Goal: Task Accomplishment & Management: Manage account settings

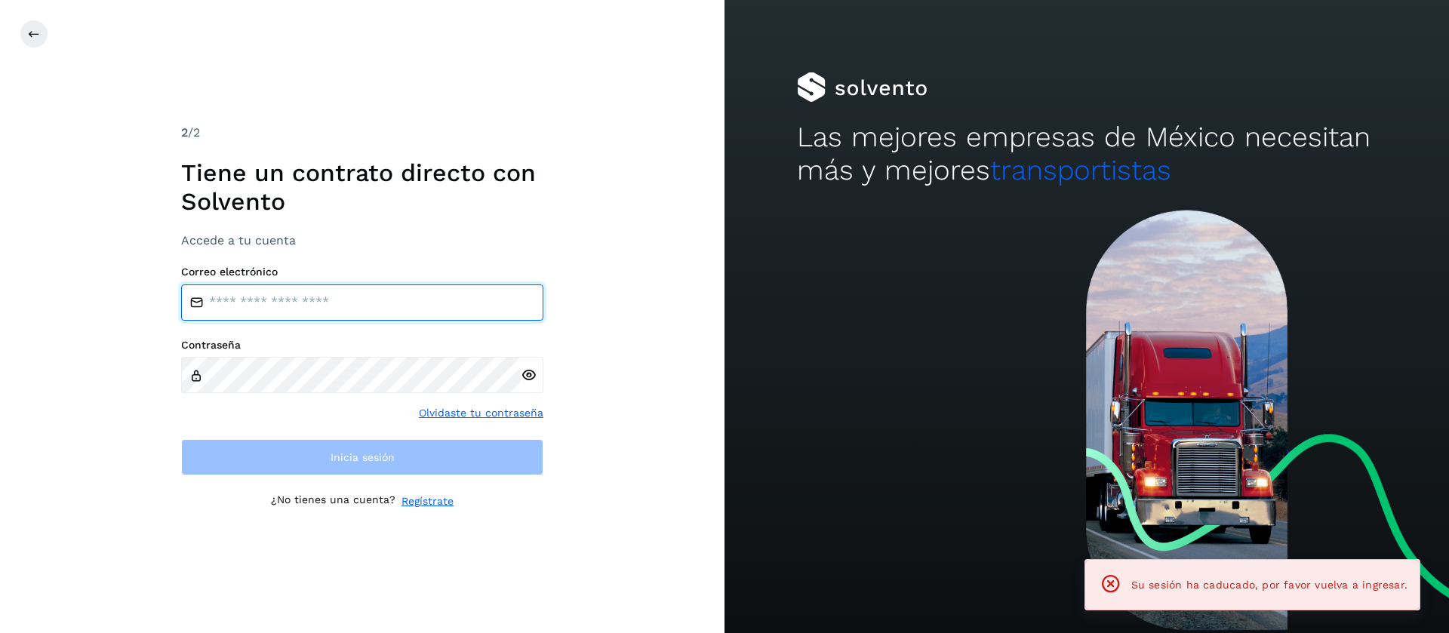
click at [287, 314] on input "email" at bounding box center [362, 302] width 362 height 36
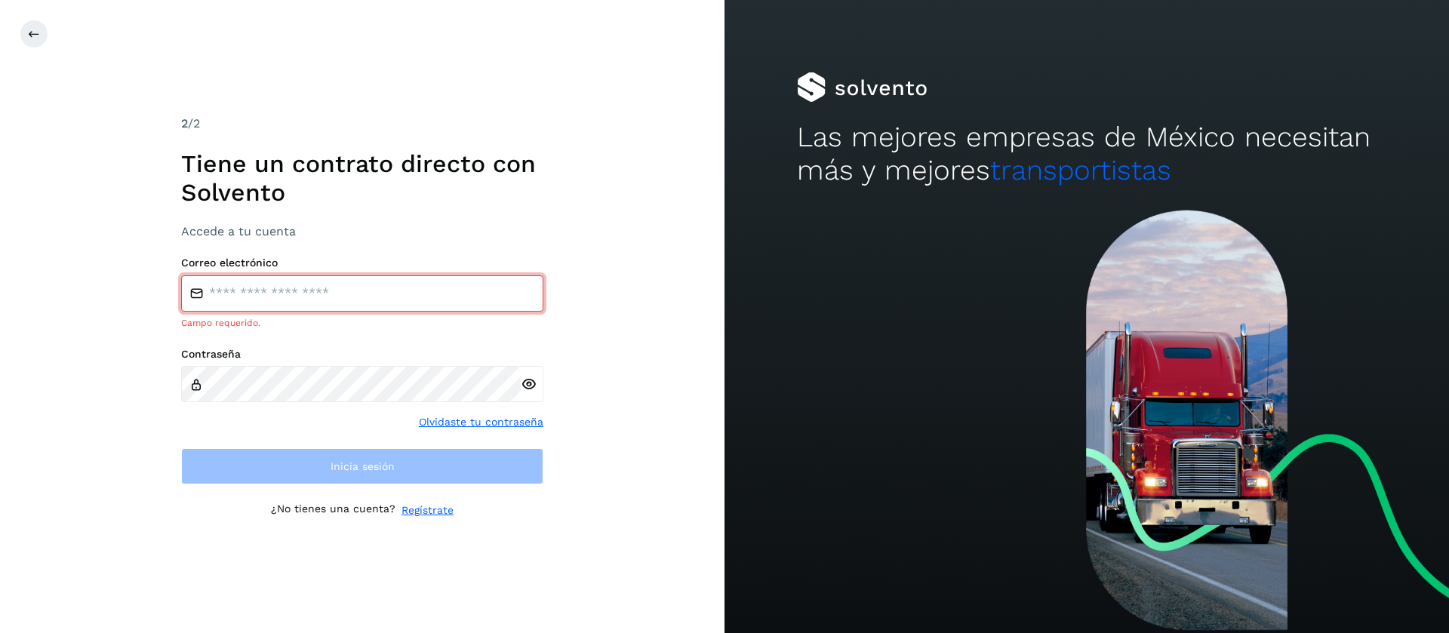
type input "**********"
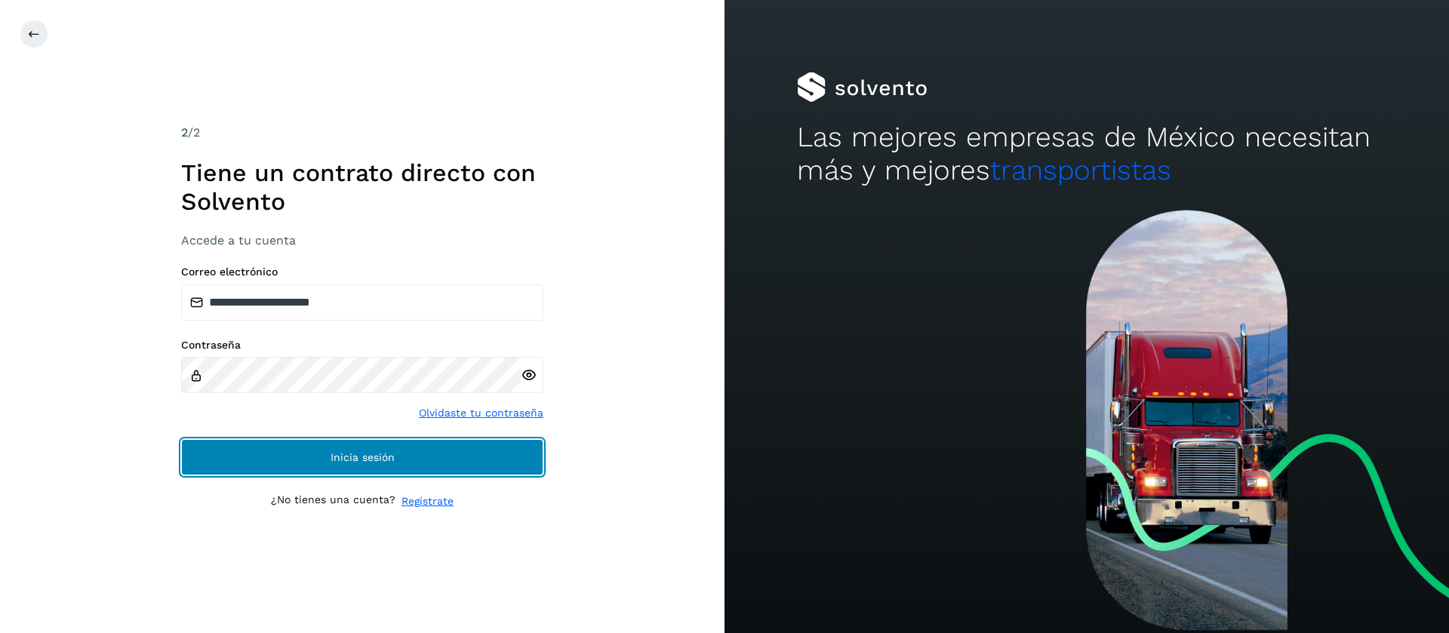
click at [459, 469] on button "Inicia sesión" at bounding box center [362, 457] width 362 height 36
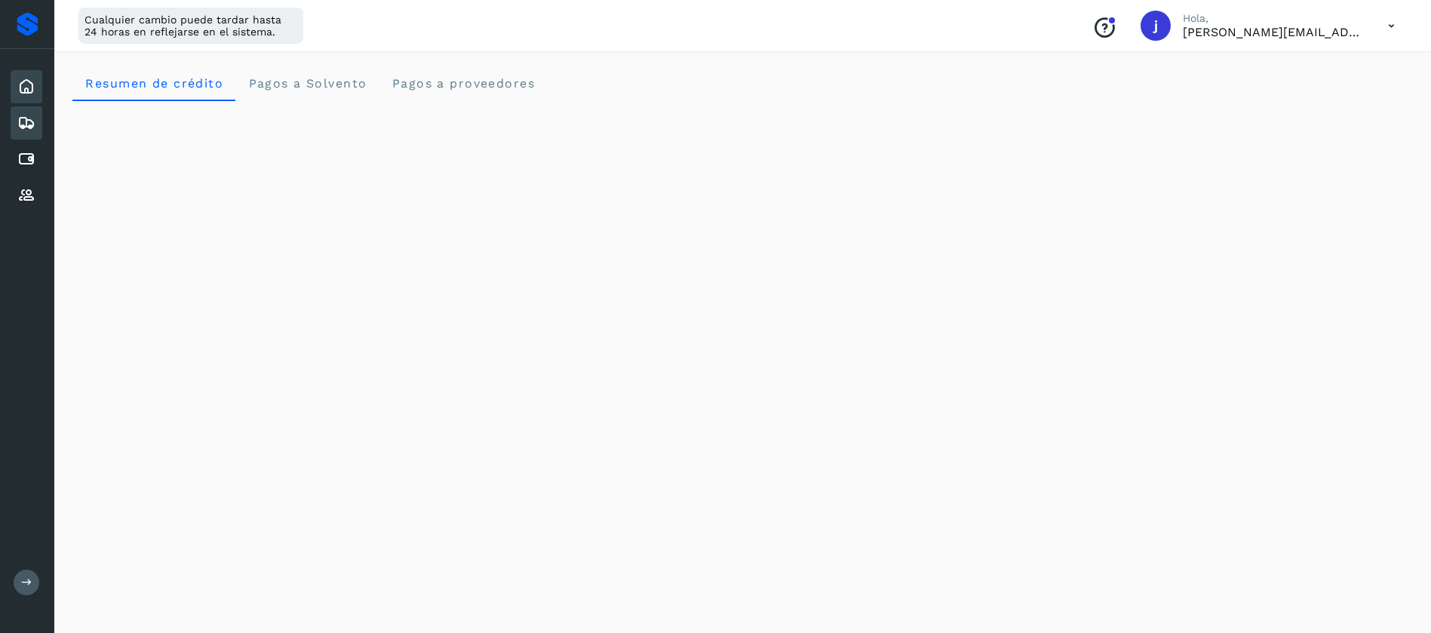
click at [19, 138] on div "Embarques" at bounding box center [27, 122] width 32 height 33
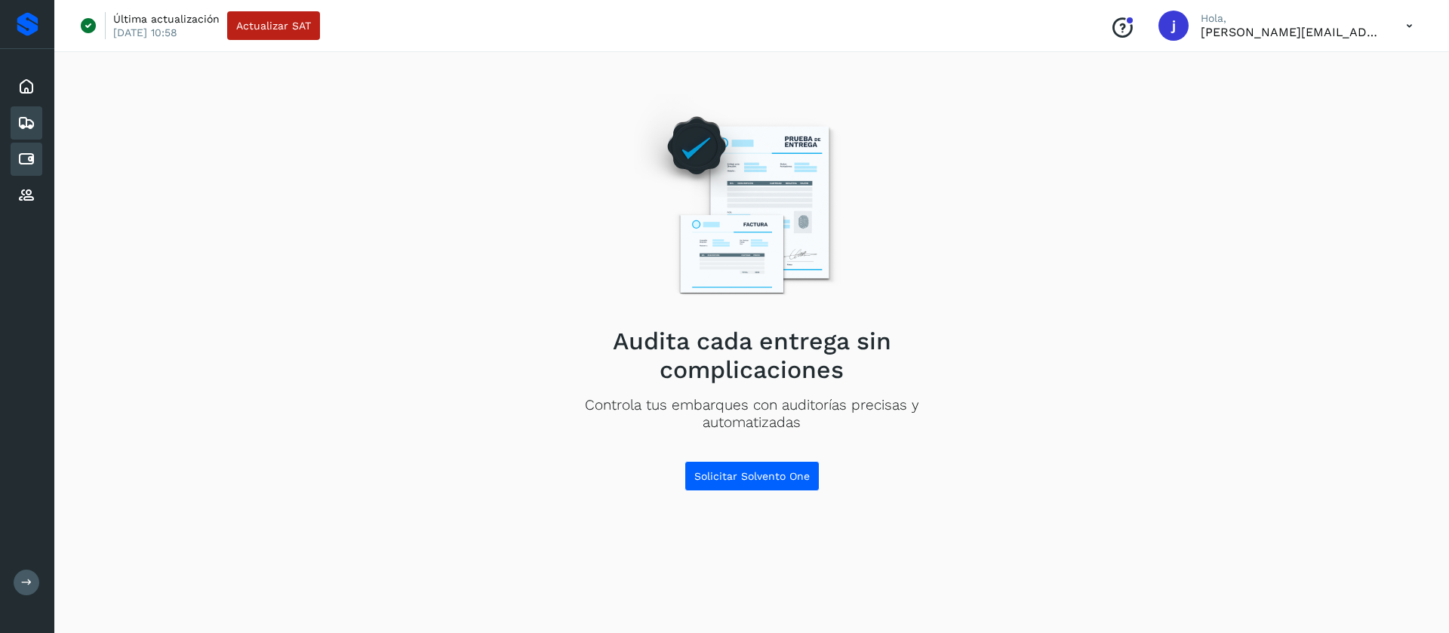
click at [25, 164] on icon at bounding box center [26, 159] width 18 height 18
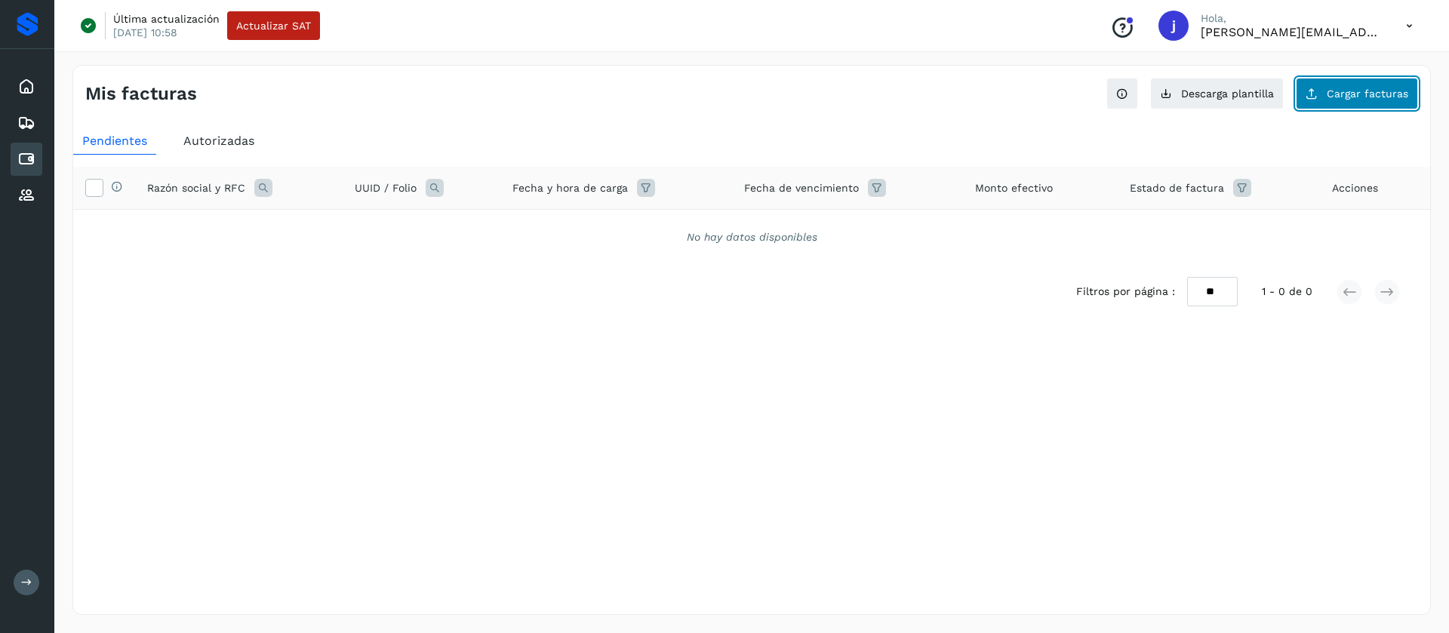
click at [1341, 96] on span "Cargar facturas" at bounding box center [1366, 93] width 81 height 11
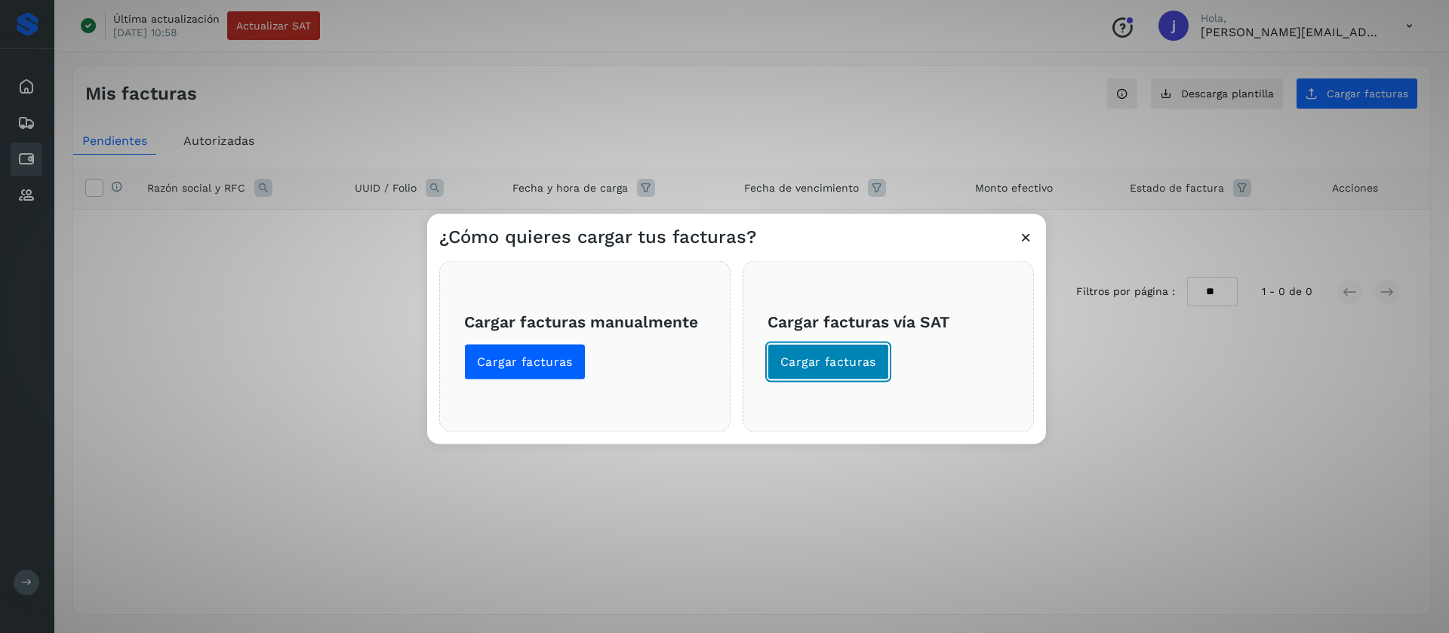
click at [820, 371] on button "Cargar facturas" at bounding box center [827, 361] width 121 height 36
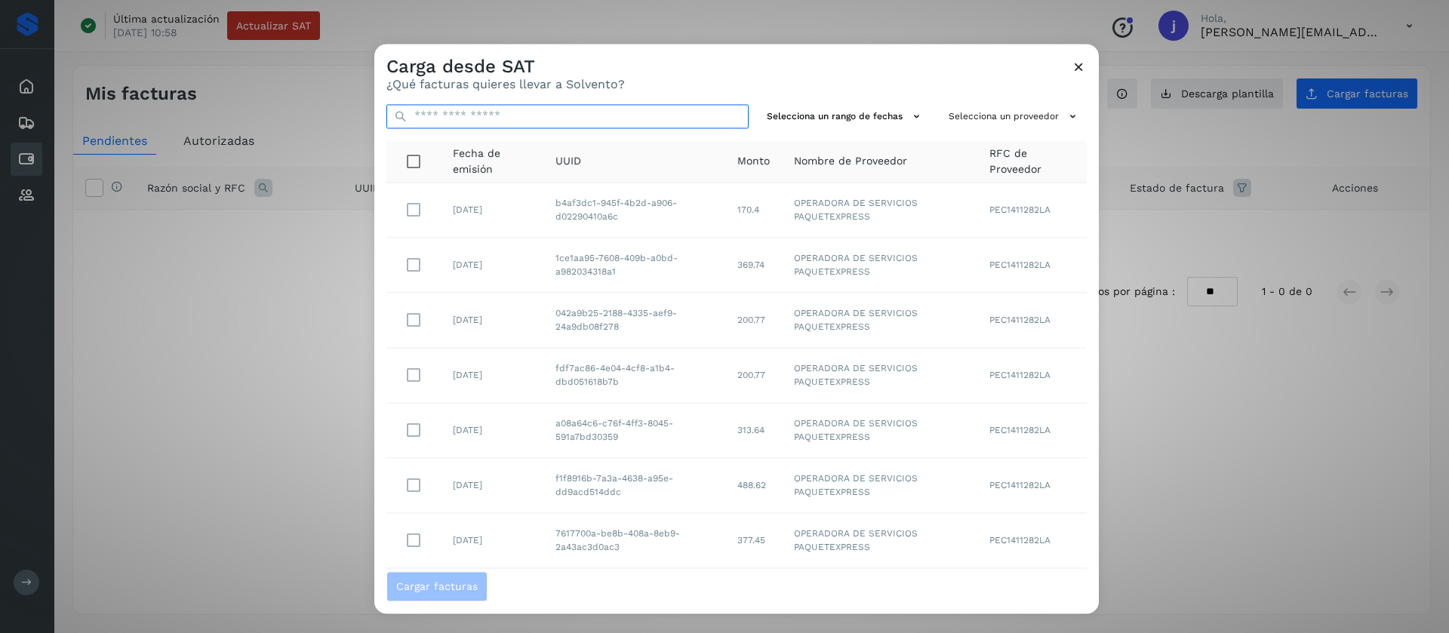
click at [543, 121] on input "text" at bounding box center [567, 116] width 362 height 24
paste input "**********"
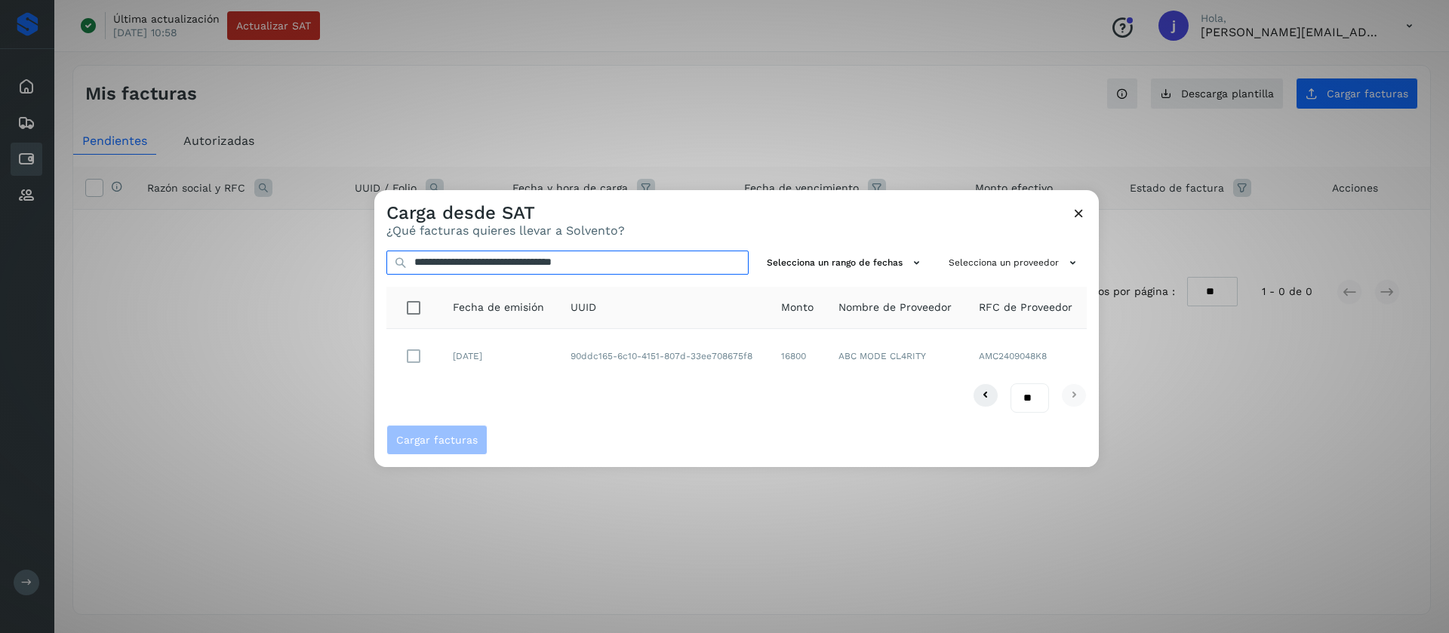
type input "**********"
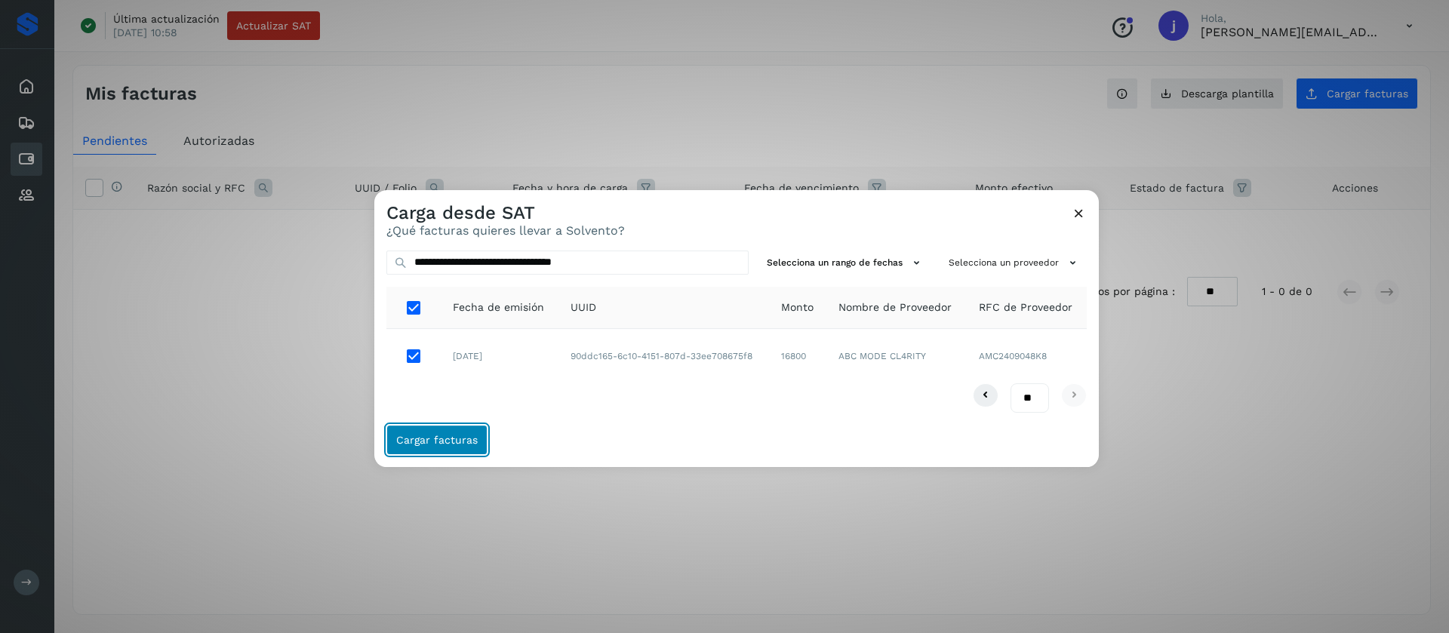
click at [424, 436] on span "Cargar facturas" at bounding box center [436, 440] width 81 height 11
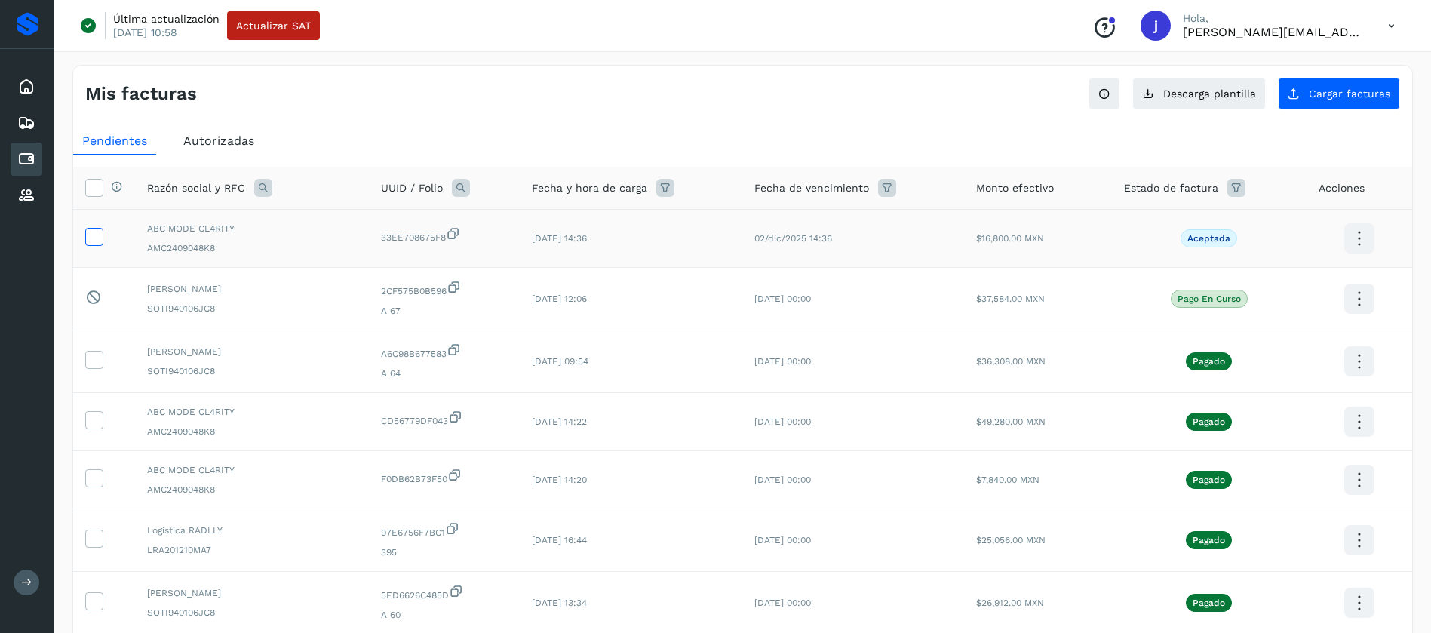
click at [99, 235] on icon at bounding box center [94, 236] width 16 height 16
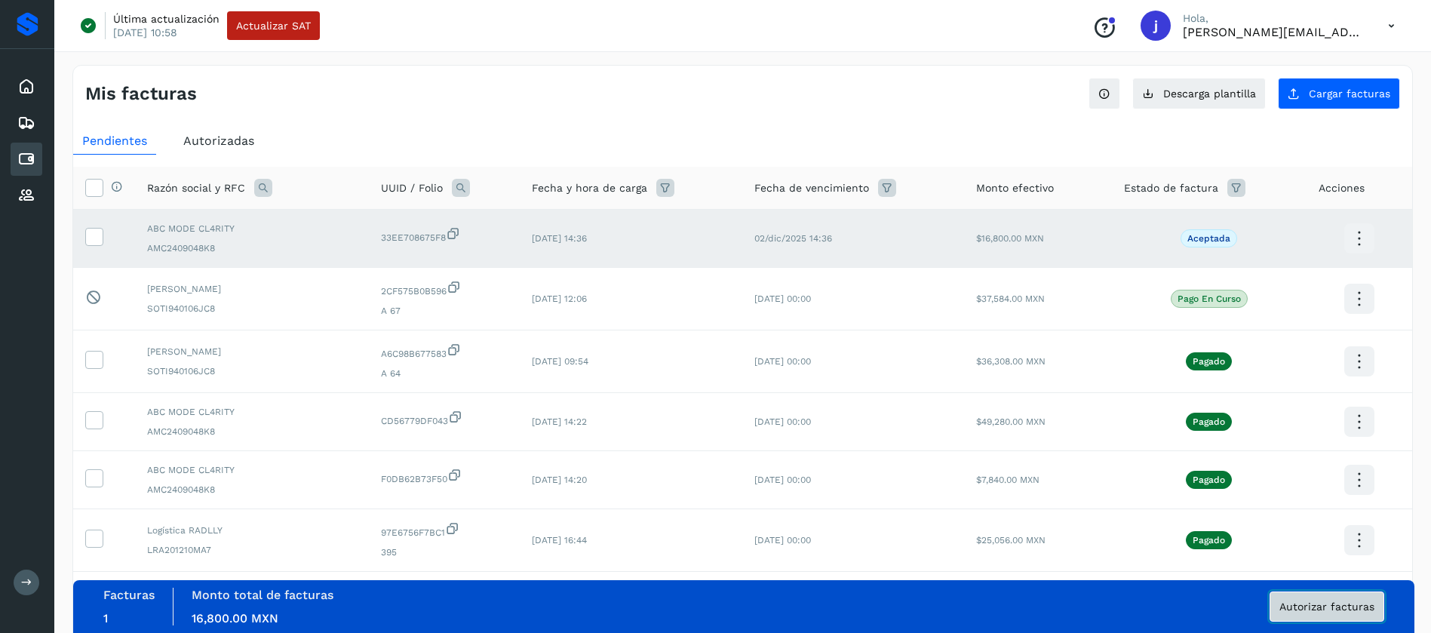
click at [1316, 608] on span "Autorizar facturas" at bounding box center [1327, 606] width 95 height 11
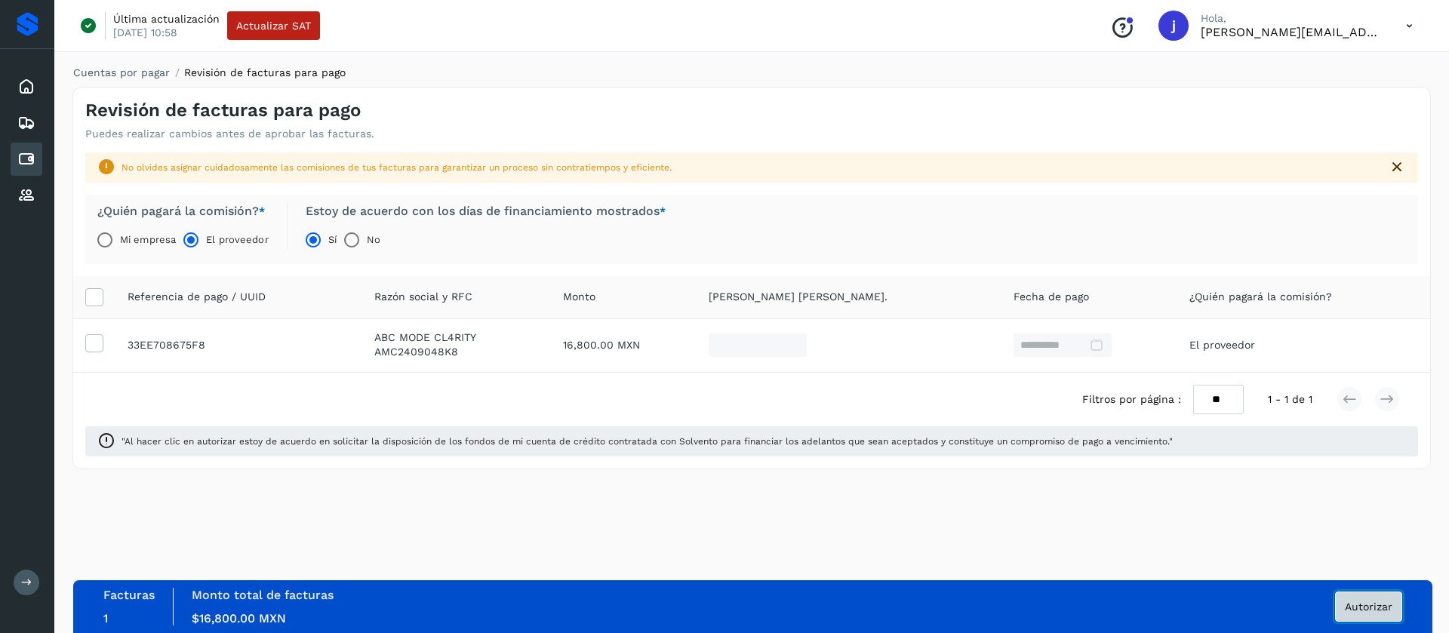
click at [1360, 606] on span "Autorizar" at bounding box center [1369, 606] width 48 height 11
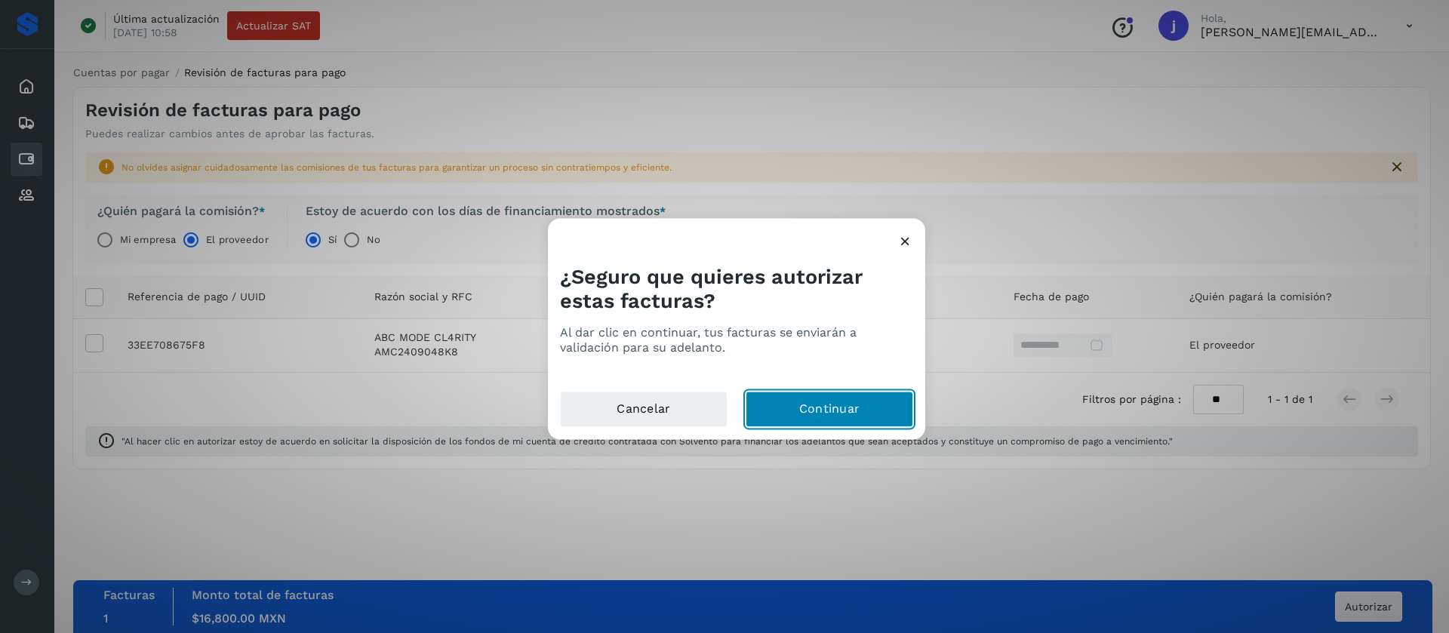
click at [842, 417] on button "Continuar" at bounding box center [829, 409] width 168 height 36
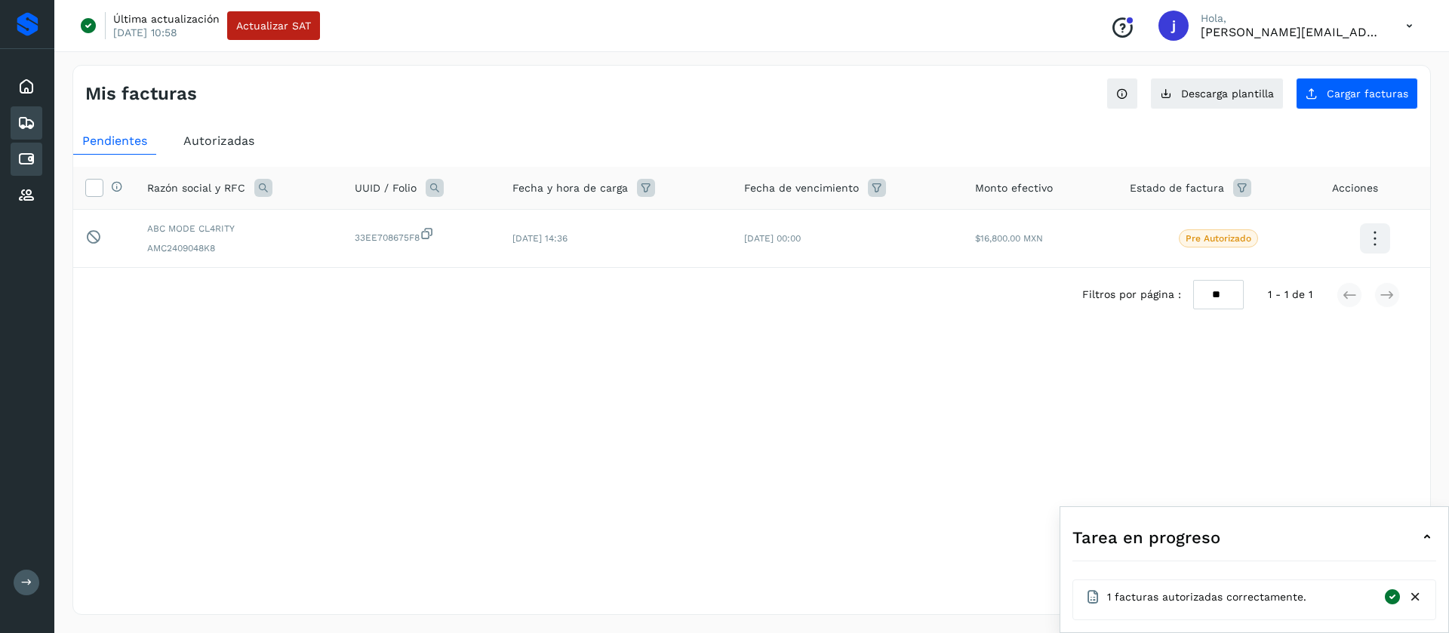
click at [25, 121] on icon at bounding box center [26, 123] width 18 height 18
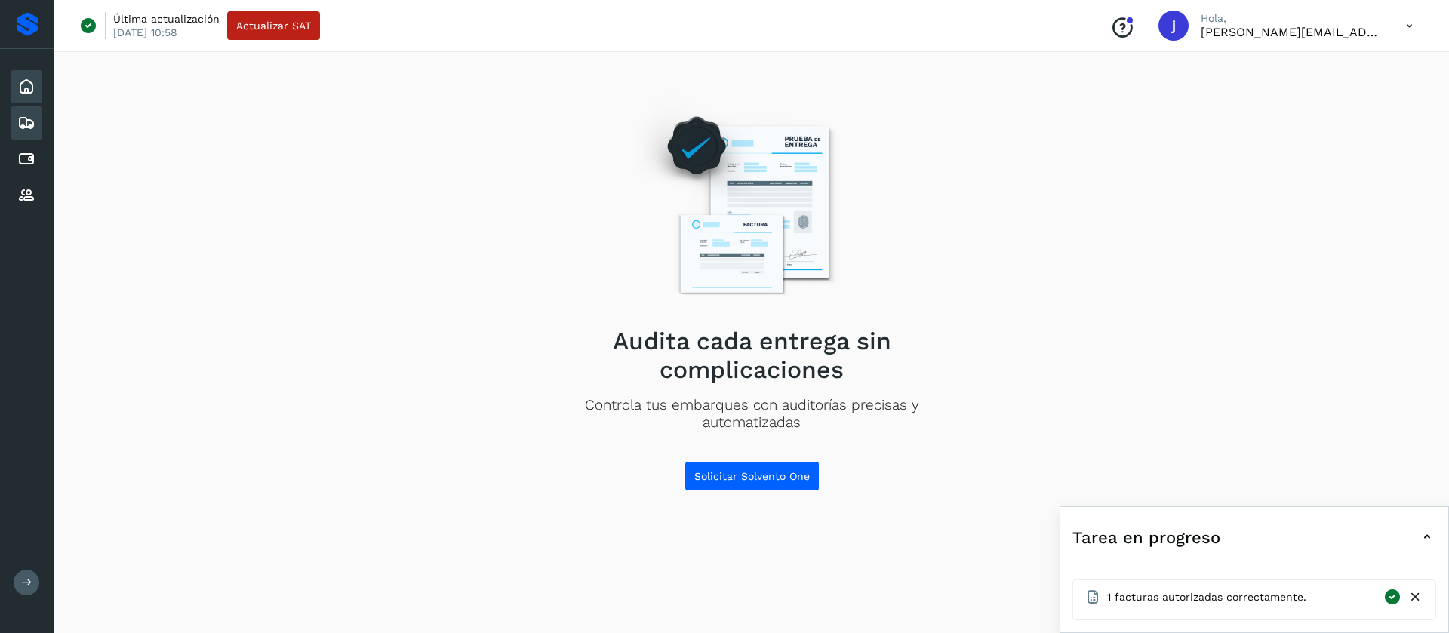
click at [30, 97] on div "Inicio" at bounding box center [27, 86] width 32 height 33
